Goal: Find specific page/section

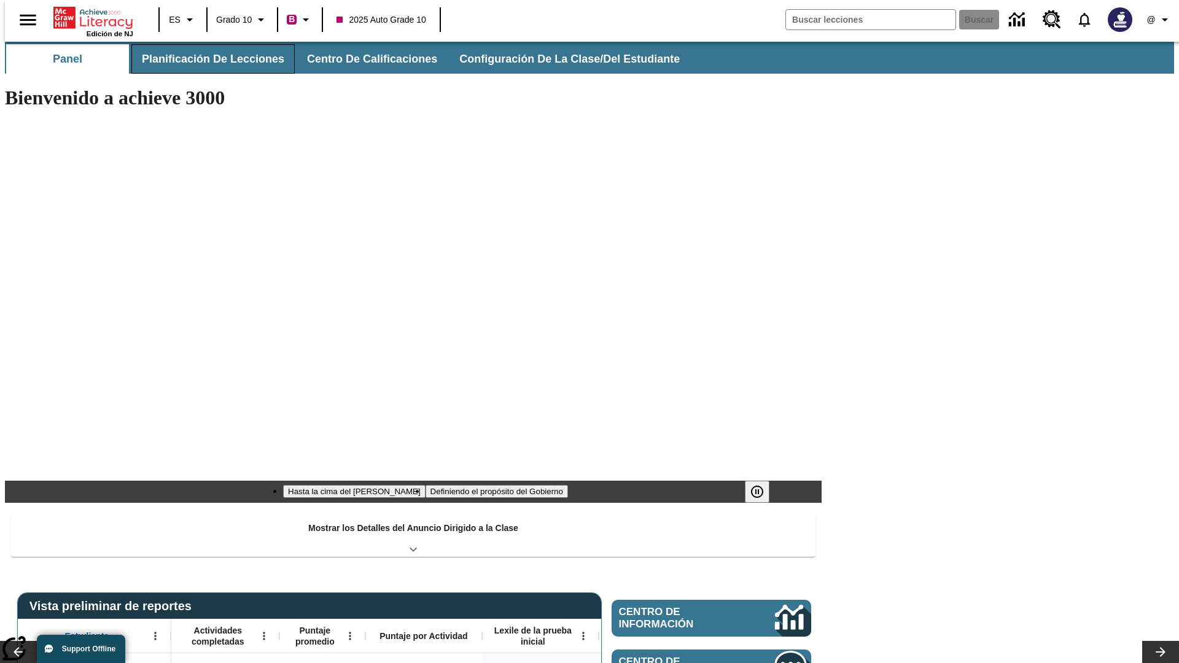
click at [206, 59] on span "Planificación de lecciones" at bounding box center [213, 59] width 142 height 14
